Goal: Information Seeking & Learning: Learn about a topic

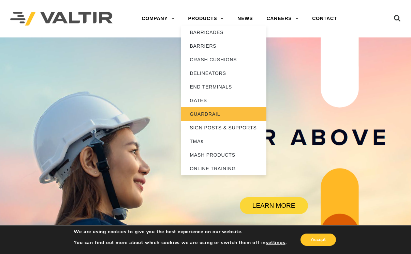
click at [195, 116] on link "GUARDRAIL" at bounding box center [223, 114] width 85 height 14
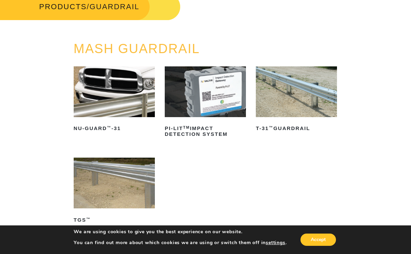
scroll to position [47, 0]
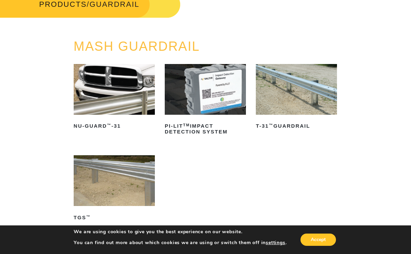
click at [205, 111] on img at bounding box center [205, 89] width 81 height 51
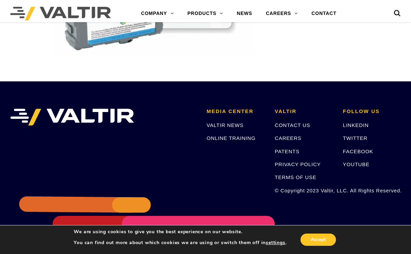
scroll to position [1915, 0]
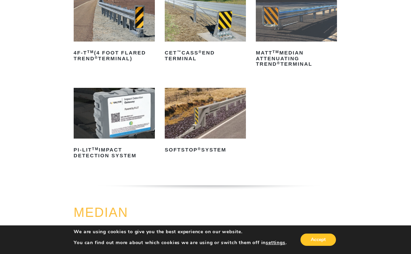
scroll to position [125, 0]
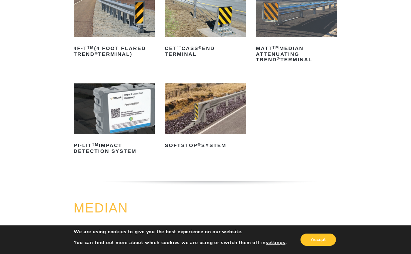
click at [206, 113] on img at bounding box center [205, 108] width 81 height 51
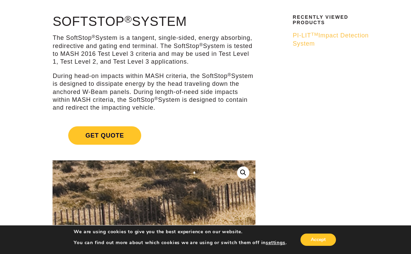
scroll to position [53, 0]
